Goal: Navigation & Orientation: Find specific page/section

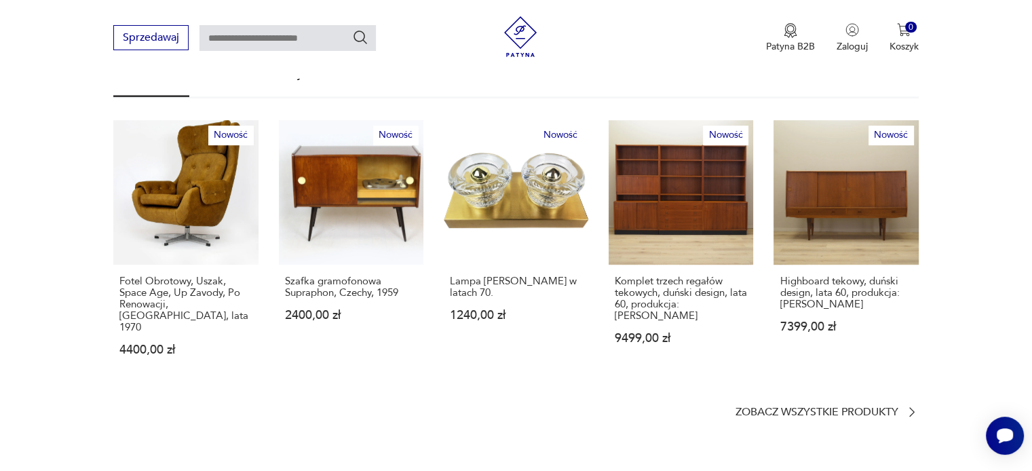
scroll to position [814, 0]
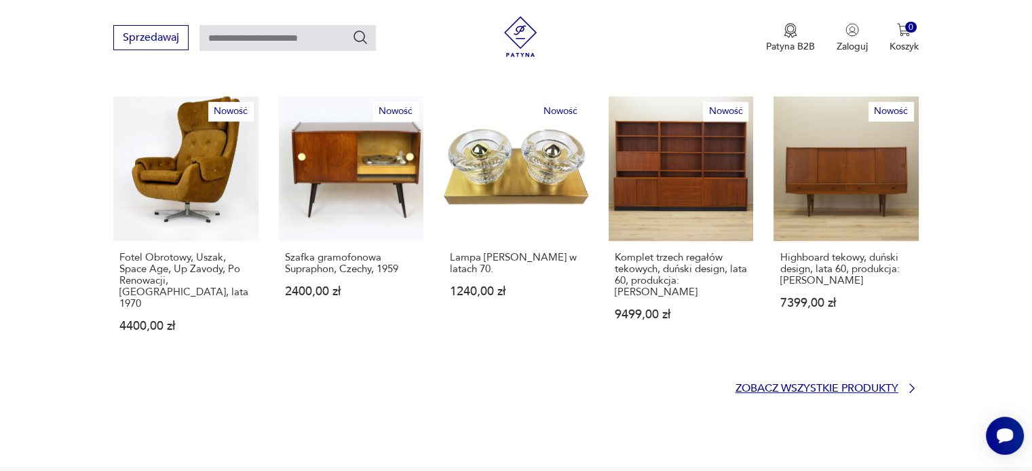
click at [879, 384] on p "Zobacz wszystkie produkty" at bounding box center [816, 388] width 163 height 9
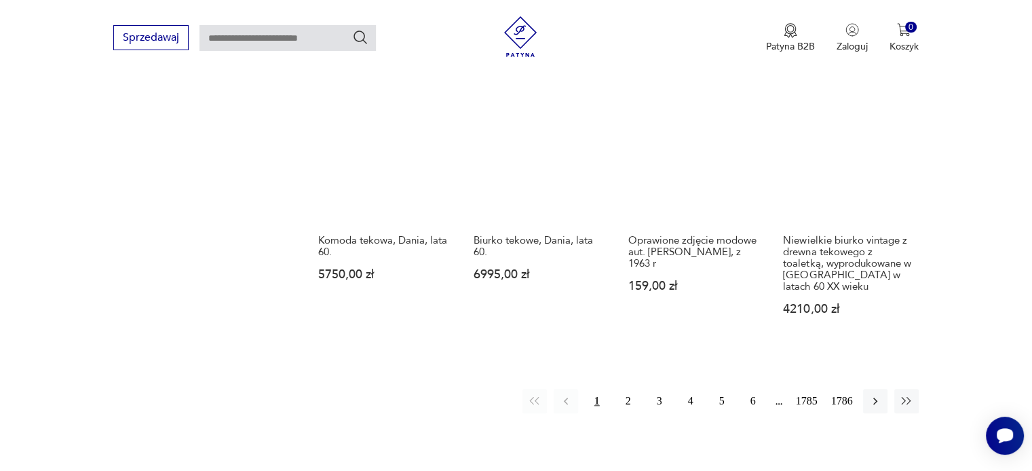
scroll to position [1146, 0]
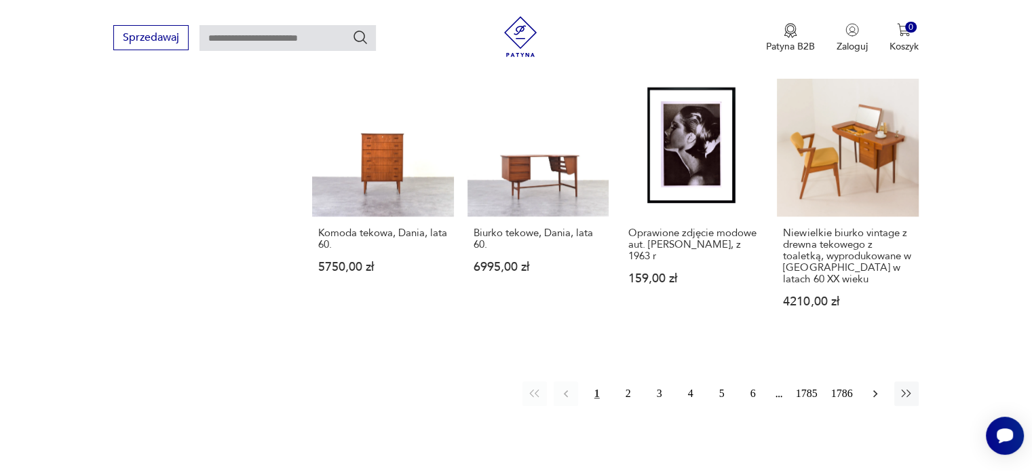
click at [878, 387] on icon "button" at bounding box center [875, 394] width 14 height 14
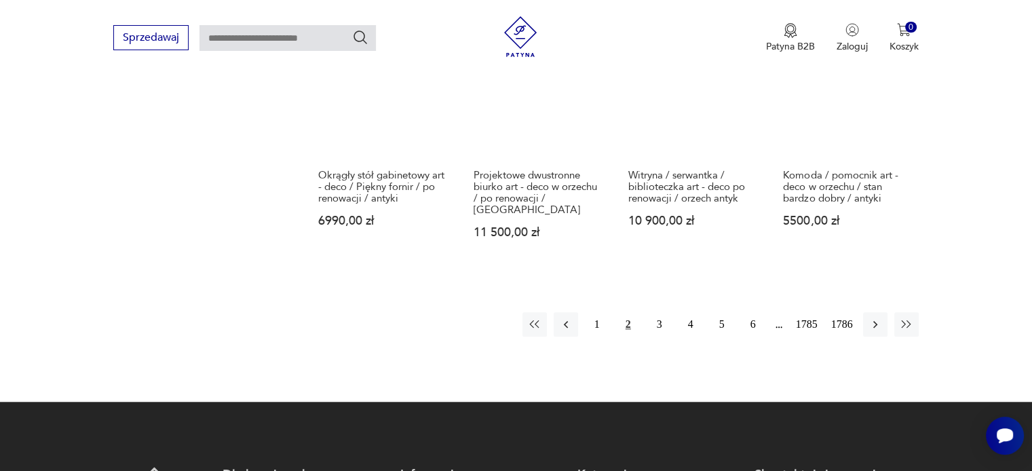
scroll to position [1261, 0]
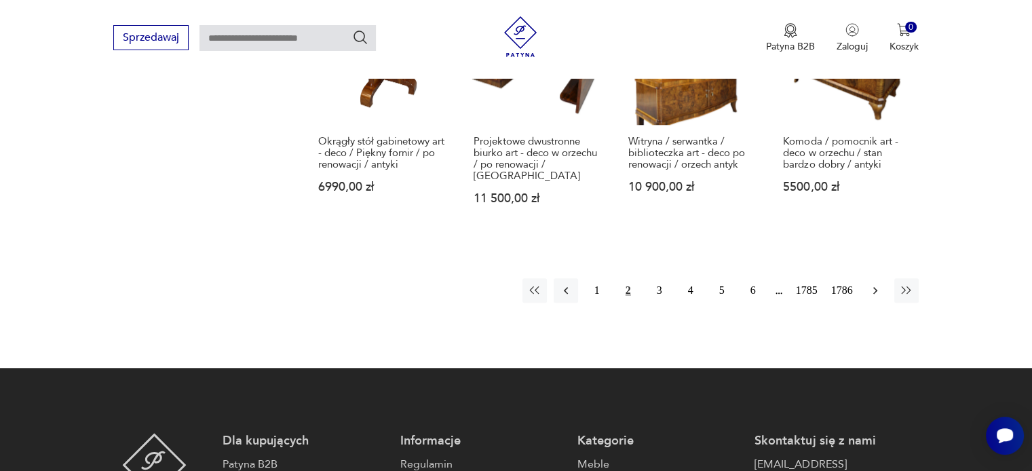
click at [879, 284] on icon "button" at bounding box center [875, 291] width 14 height 14
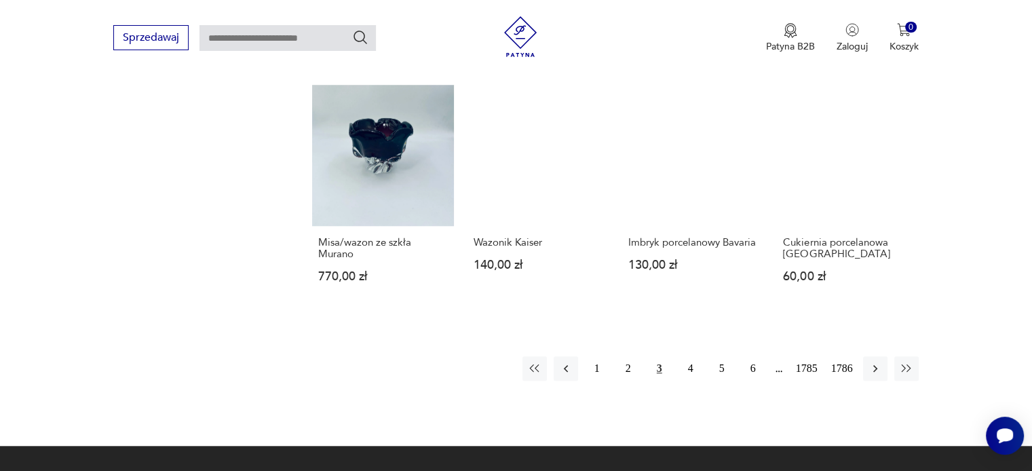
scroll to position [1125, 0]
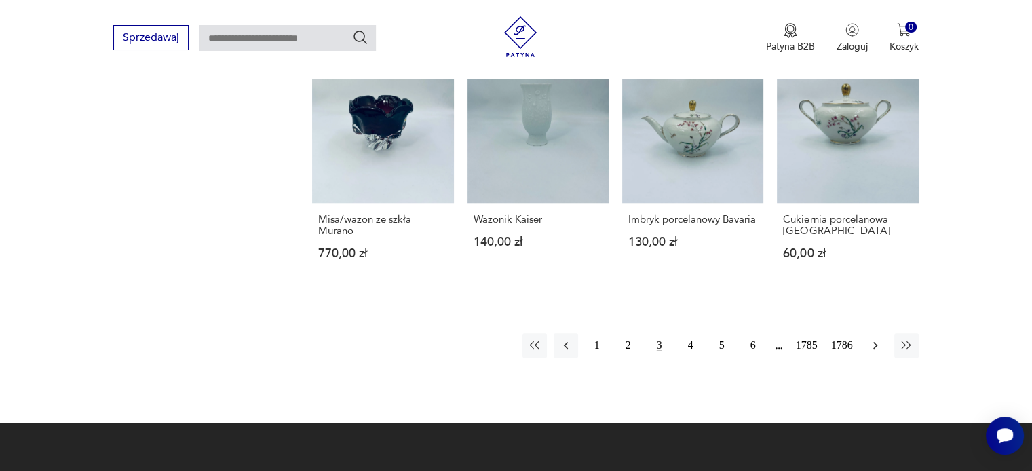
click at [877, 346] on icon "button" at bounding box center [875, 346] width 14 height 14
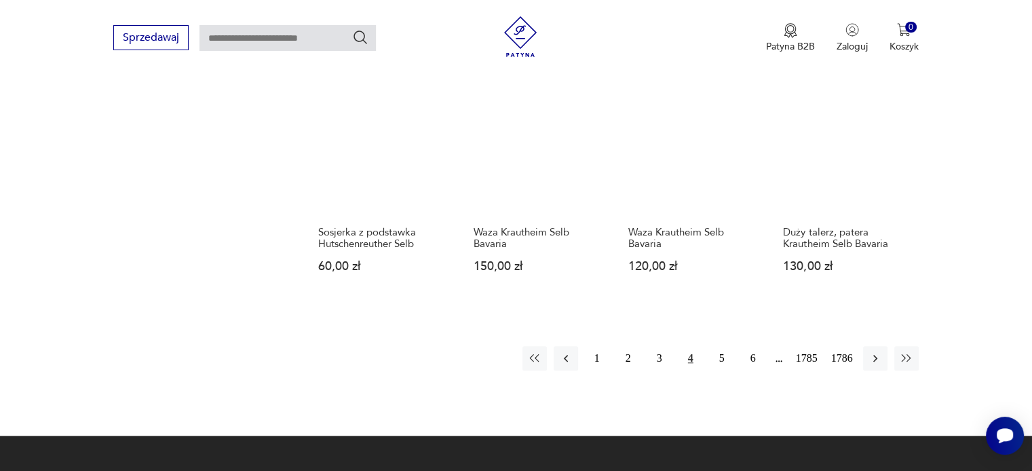
scroll to position [1125, 0]
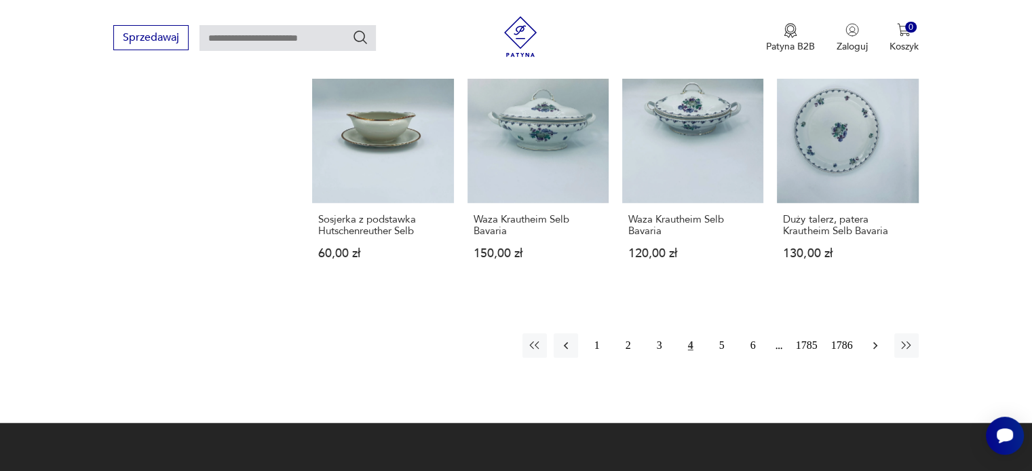
click at [872, 343] on icon "button" at bounding box center [875, 346] width 14 height 14
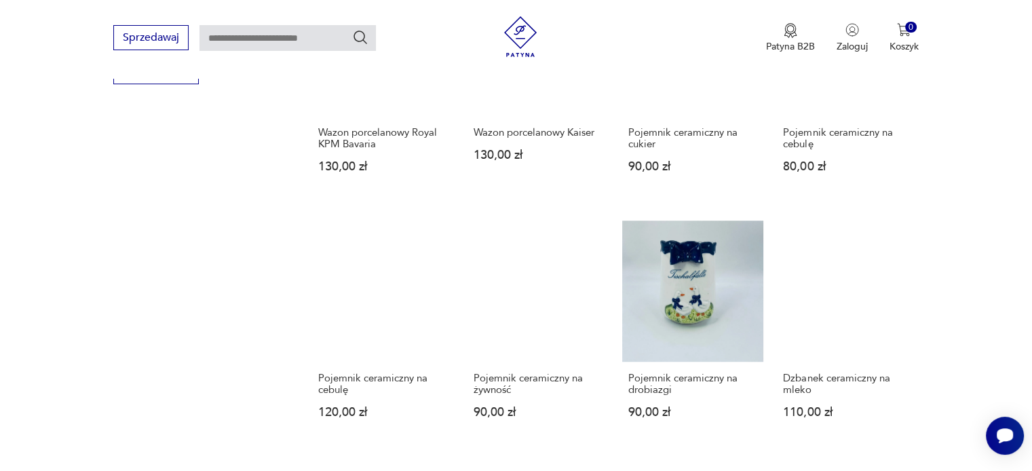
scroll to position [1125, 0]
